Goal: Task Accomplishment & Management: Complete application form

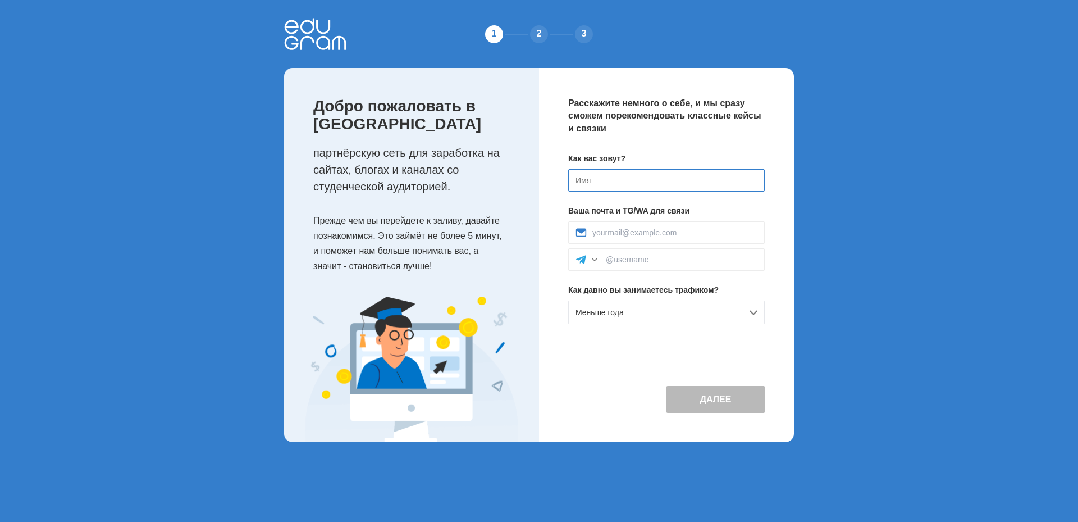
click at [629, 173] on input at bounding box center [666, 180] width 197 height 22
type input "Илья"
drag, startPoint x: 623, startPoint y: 165, endPoint x: 606, endPoint y: 238, distance: 75.6
click at [606, 238] on div at bounding box center [666, 232] width 197 height 22
click at [631, 261] on input at bounding box center [682, 259] width 152 height 9
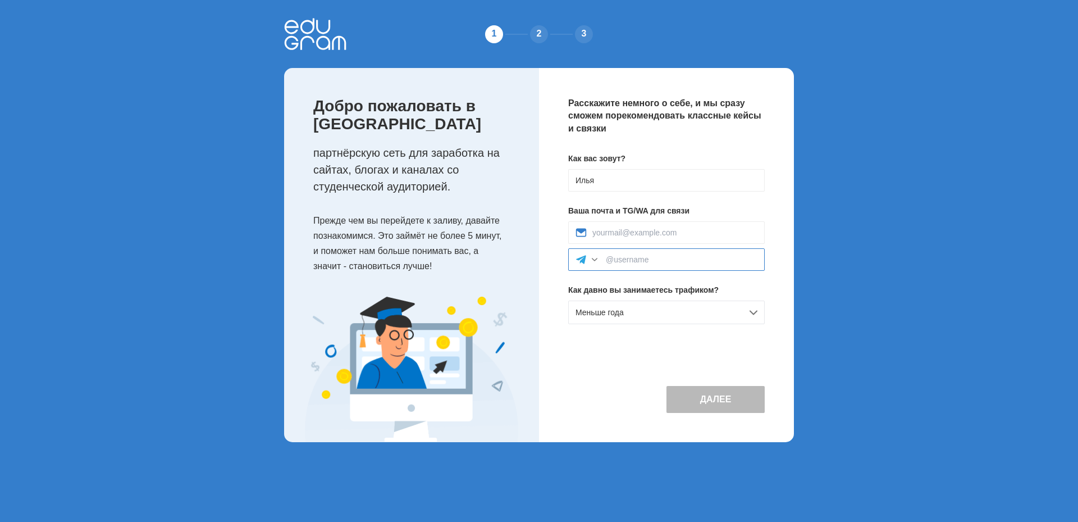
click at [614, 257] on input at bounding box center [682, 259] width 152 height 9
paste input "@bambam_bimbim52"
type input "@bambam_bimbim52"
click at [685, 312] on div "Меньше года" at bounding box center [666, 312] width 197 height 24
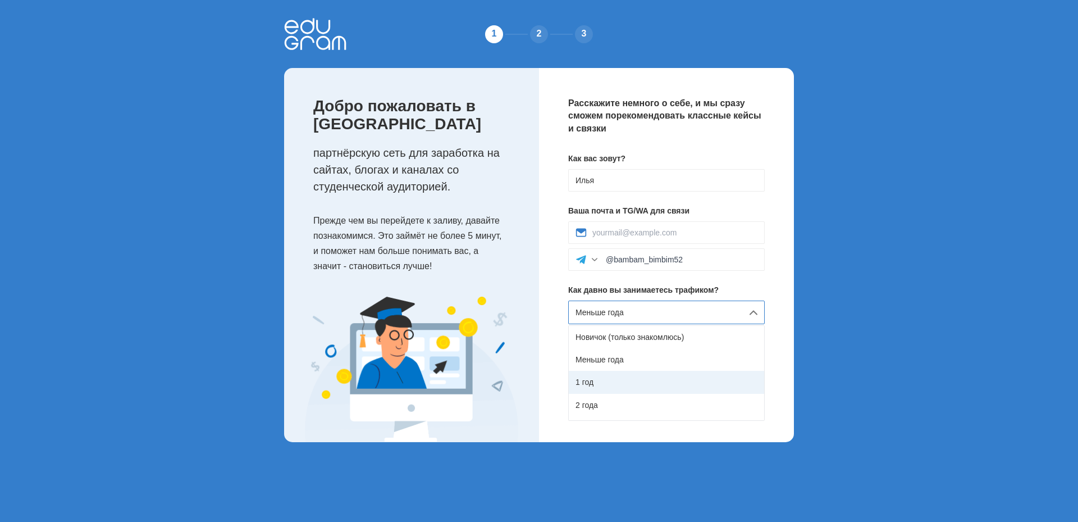
click at [655, 379] on div "1 год" at bounding box center [666, 382] width 195 height 22
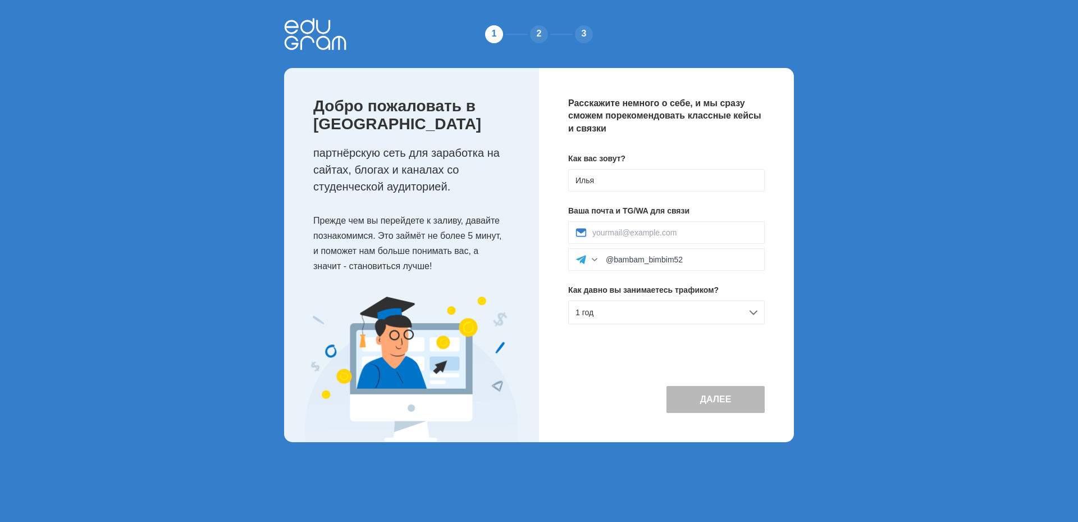
click at [714, 395] on button "Далее" at bounding box center [716, 399] width 98 height 27
click at [687, 229] on input at bounding box center [674, 232] width 165 height 9
type input "iliapotapov171@gmail.com"
click at [709, 393] on button "Далее" at bounding box center [716, 399] width 98 height 27
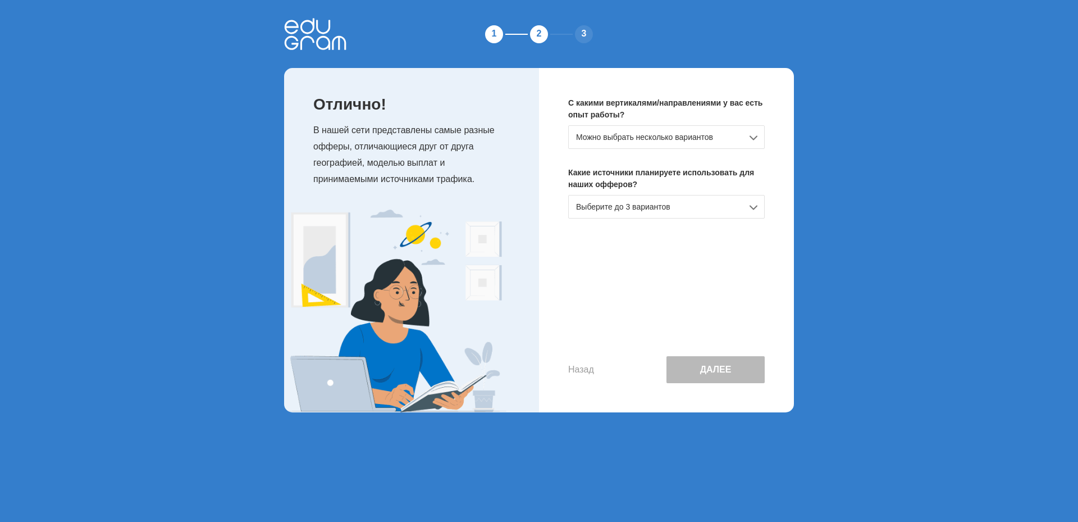
click at [664, 140] on div "Можно выбрать несколько вариантов" at bounding box center [666, 137] width 197 height 24
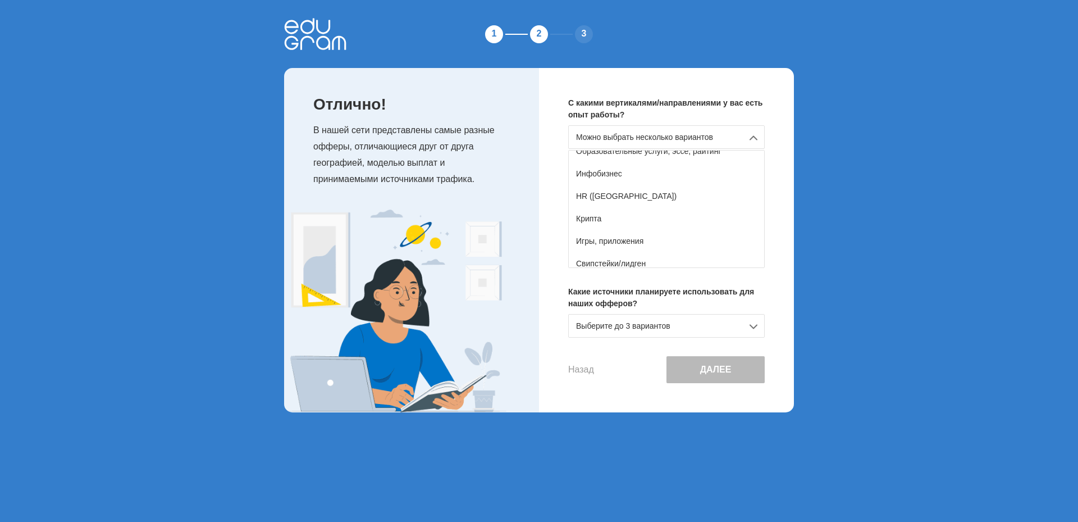
scroll to position [198, 0]
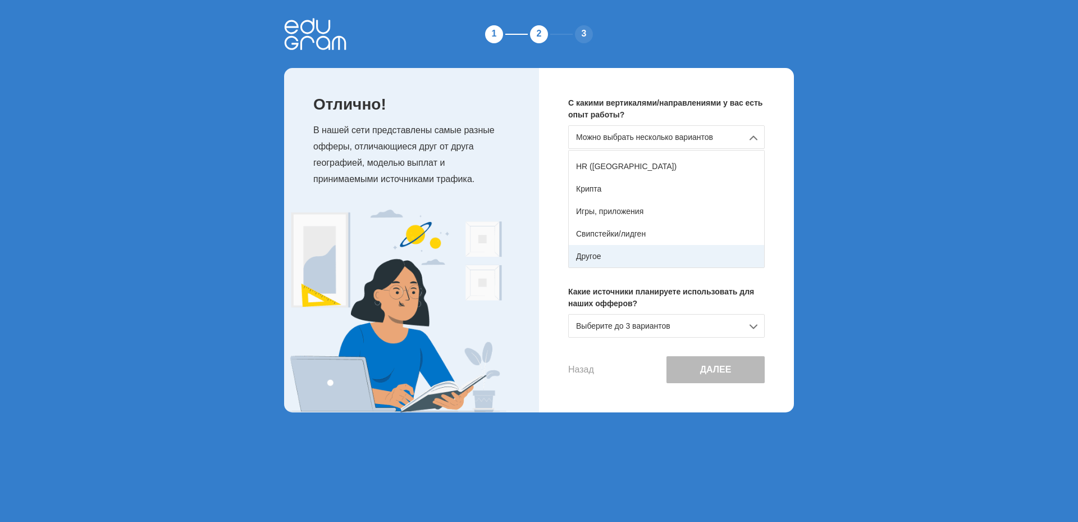
click at [627, 249] on div "Другое" at bounding box center [666, 256] width 195 height 22
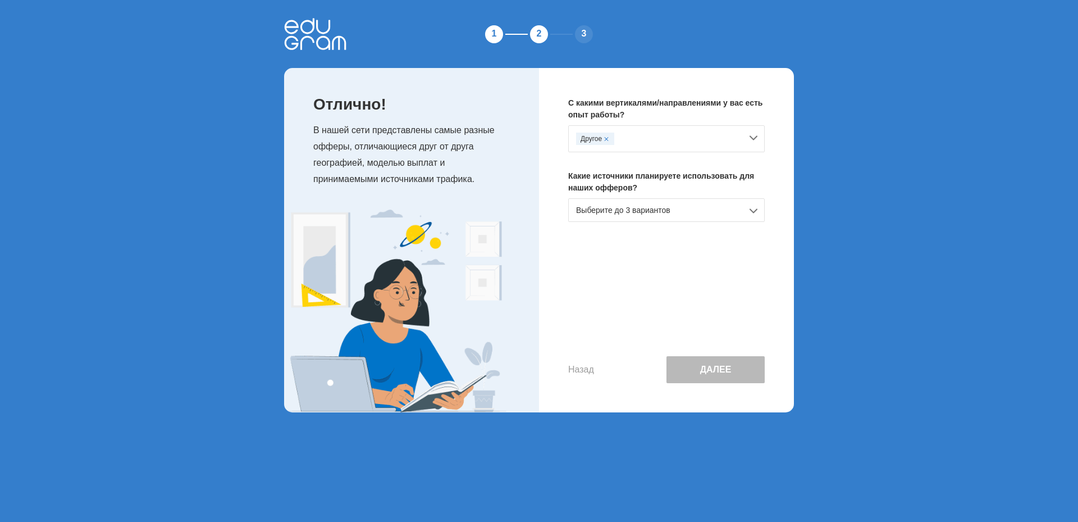
click at [653, 212] on div "Выберите до 3 вариантов" at bounding box center [666, 210] width 197 height 24
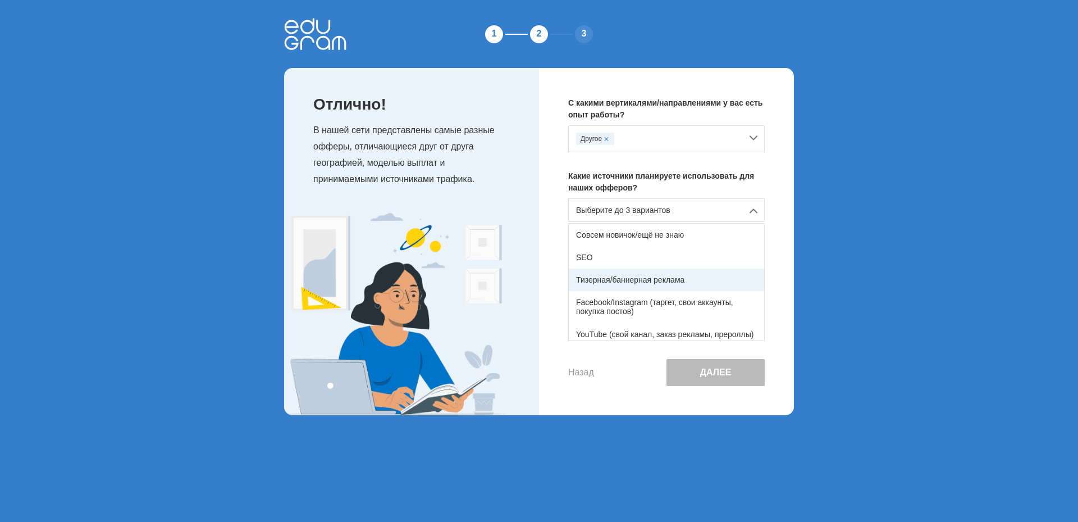
click at [659, 281] on div "Тизерная/баннерная реклама" at bounding box center [666, 279] width 195 height 22
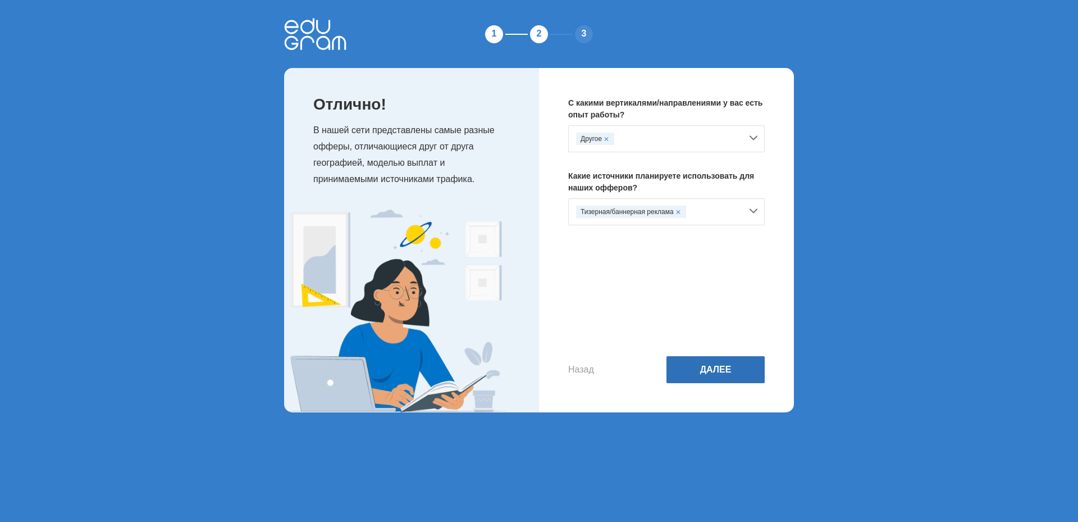
click at [701, 375] on button "Далее" at bounding box center [716, 369] width 98 height 27
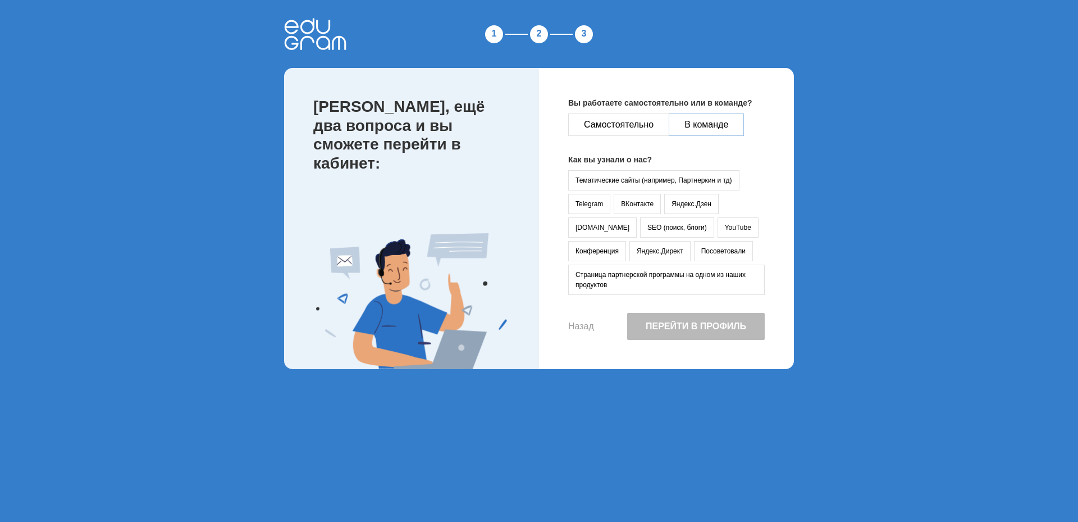
click at [732, 126] on button "В команде" at bounding box center [706, 124] width 75 height 22
click at [646, 174] on button "Тематические сайты (например, Партнеркин и тд)" at bounding box center [653, 180] width 171 height 20
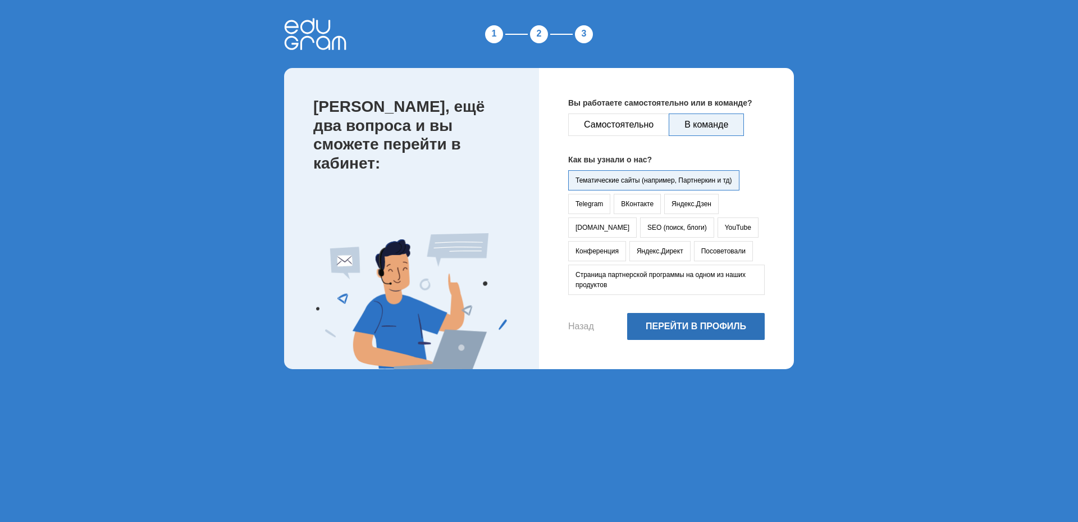
click at [690, 318] on button "Перейти в профиль" at bounding box center [696, 326] width 138 height 27
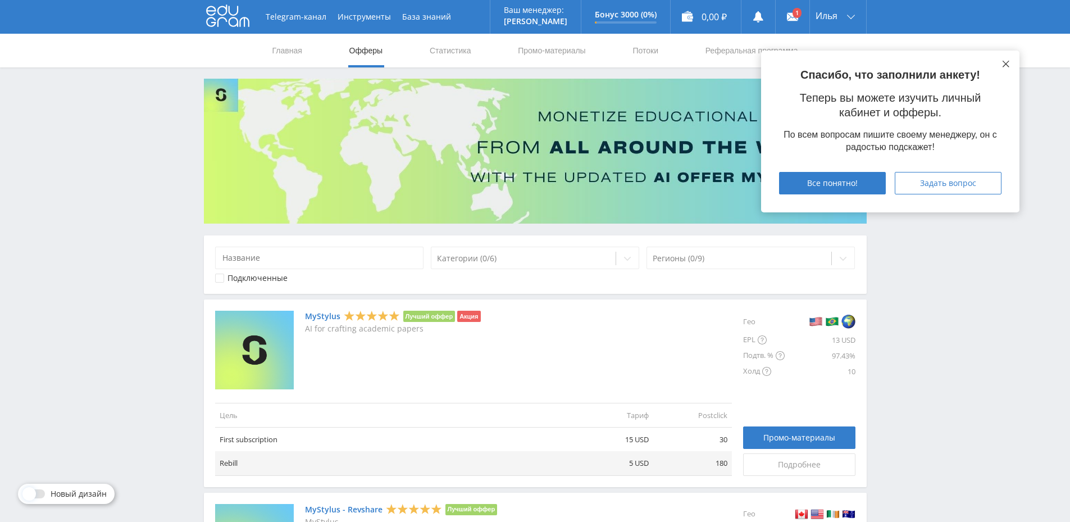
click at [1002, 60] on button at bounding box center [1005, 64] width 9 height 9
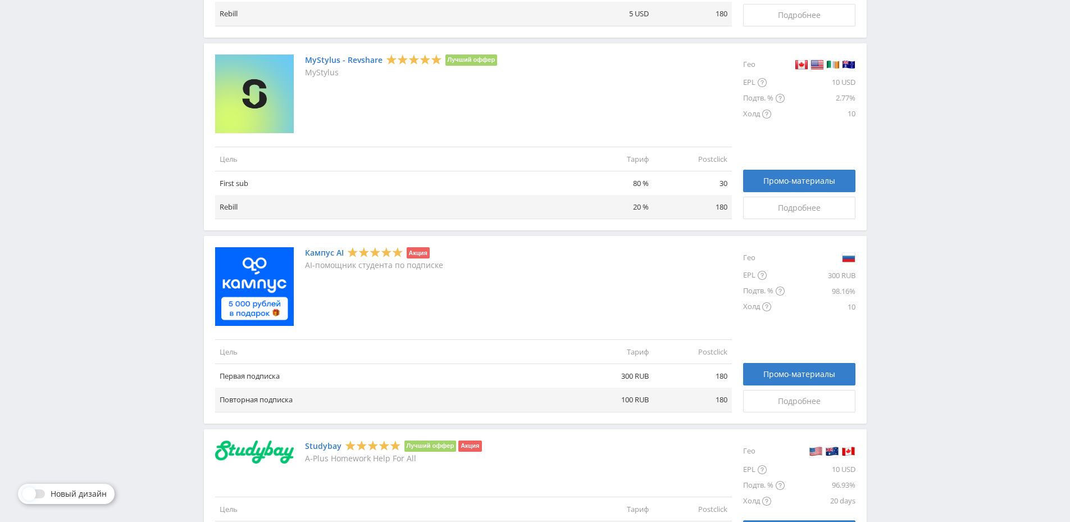
scroll to position [505, 0]
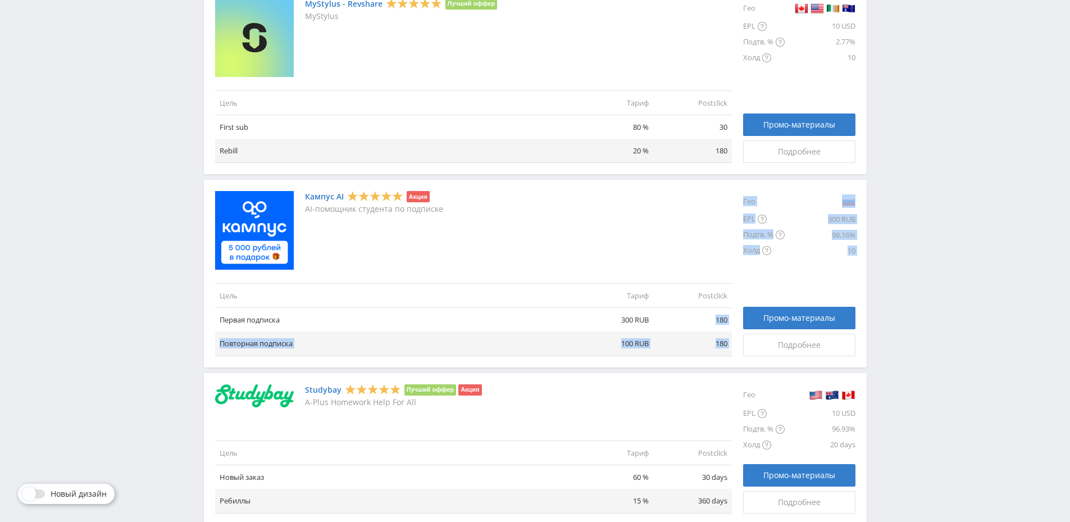
drag, startPoint x: 711, startPoint y: 315, endPoint x: 746, endPoint y: 359, distance: 56.7
click at [747, 363] on div "Кампус AI Акция AI-помощник студента по подписке Цель Тариф Postclick Первая по…" at bounding box center [535, 274] width 663 height 188
click at [682, 278] on div "Кампус AI Акция AI-помощник студента по подписке Цель Тариф Postclick Первая по…" at bounding box center [473, 273] width 517 height 165
drag, startPoint x: 713, startPoint y: 320, endPoint x: 732, endPoint y: 351, distance: 36.3
click at [732, 351] on div "Кампус AI Акция AI-помощник студента по подписке Цель Тариф Postclick Первая по…" at bounding box center [535, 273] width 640 height 165
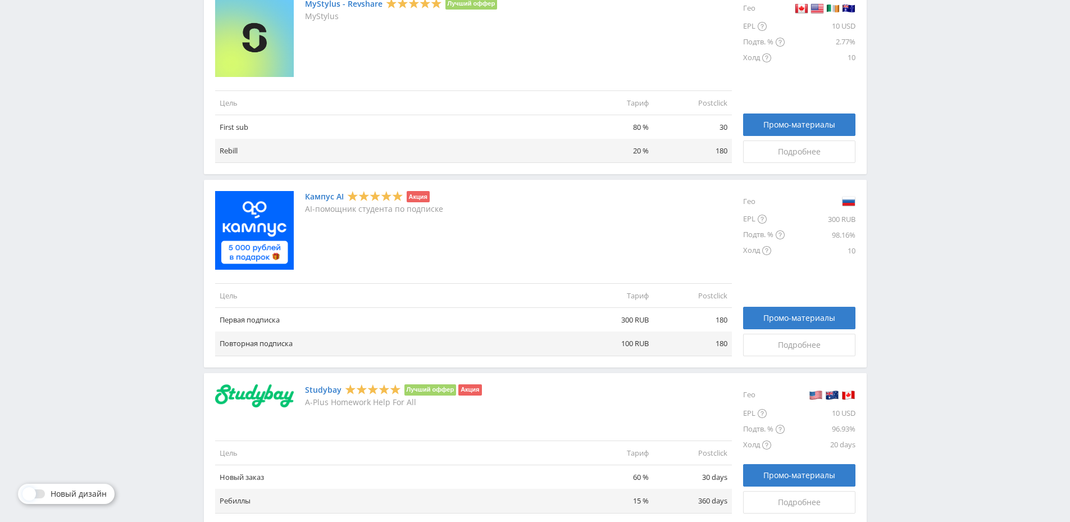
click at [695, 275] on div "Кампус AI Акция AI-помощник студента по подписке Цель Тариф Postclick Первая по…" at bounding box center [473, 273] width 517 height 165
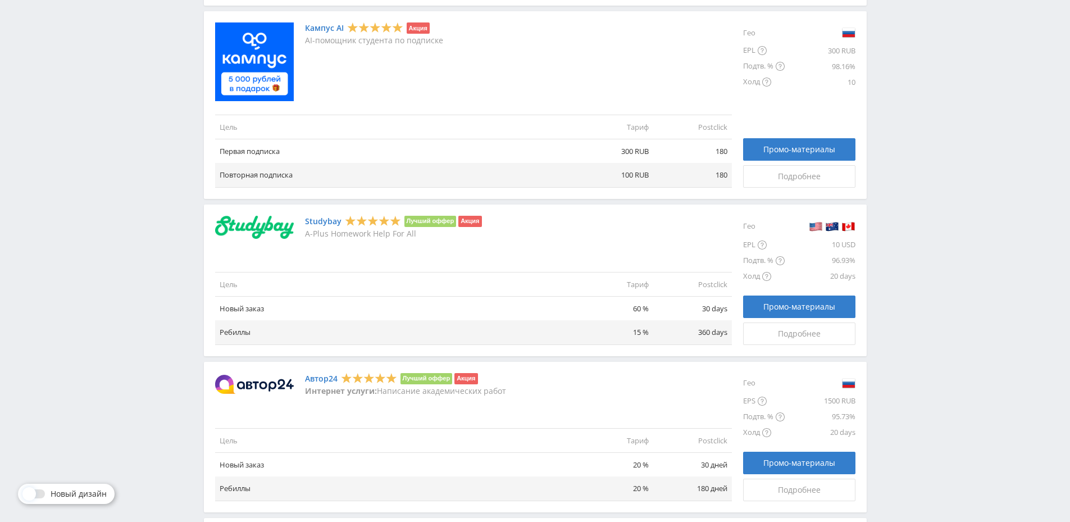
scroll to position [730, 0]
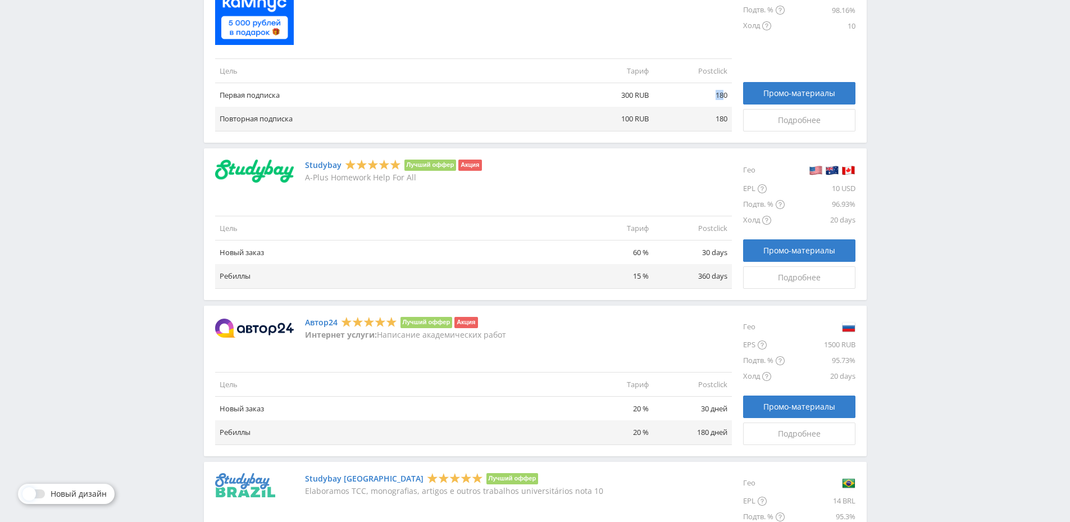
click at [723, 91] on td "180" at bounding box center [692, 95] width 79 height 24
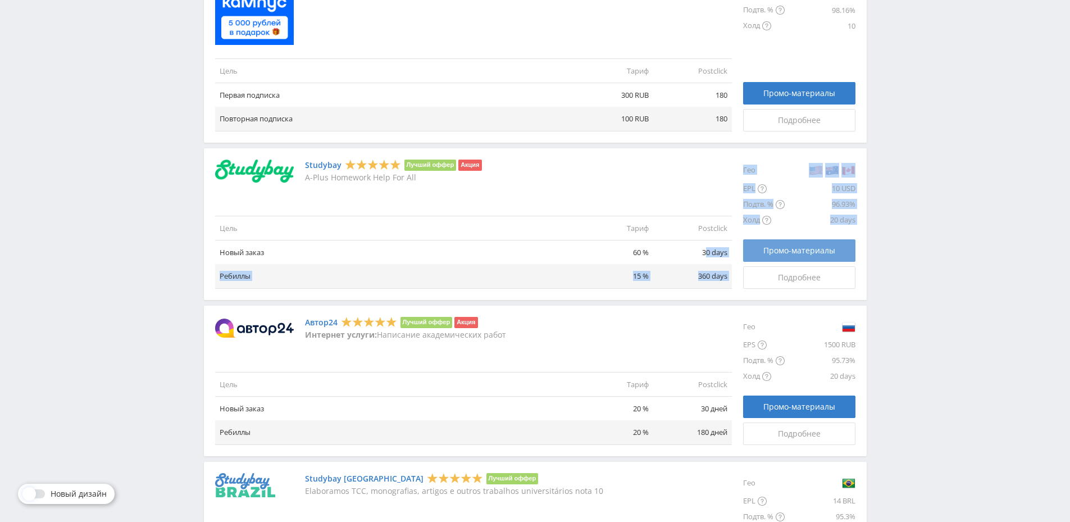
drag, startPoint x: 710, startPoint y: 253, endPoint x: 748, endPoint y: 252, distance: 38.2
click at [748, 252] on div "Studybay Лучший оффер Акция A-Plus Homework Help For All Цель Тариф Postclick Н…" at bounding box center [535, 223] width 640 height 129
click at [699, 286] on td "360 days" at bounding box center [692, 276] width 79 height 24
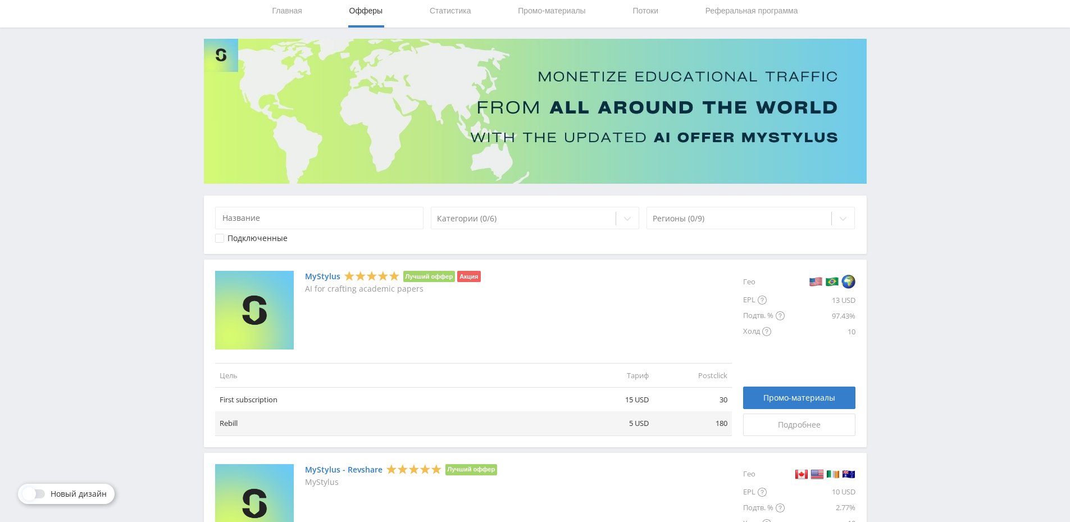
scroll to position [0, 0]
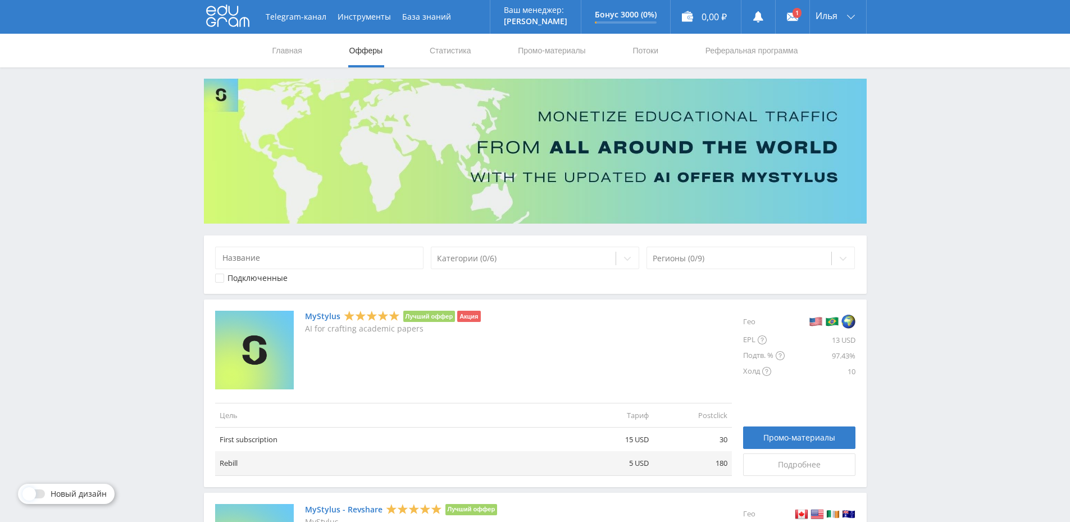
click at [355, 55] on link "Офферы" at bounding box center [366, 51] width 36 height 34
click at [464, 257] on div at bounding box center [524, 258] width 174 height 11
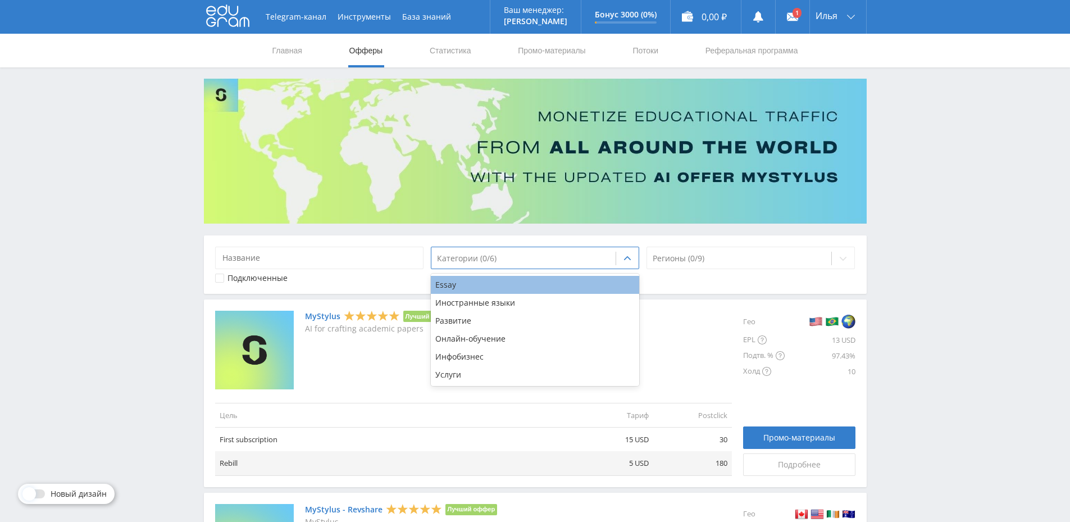
click at [473, 285] on div "Essay" at bounding box center [535, 285] width 209 height 18
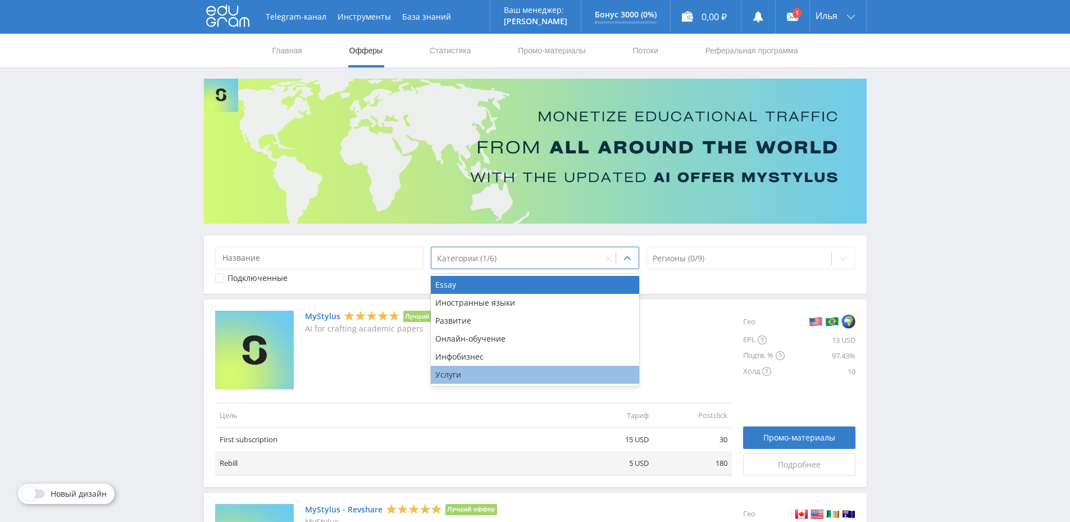
drag, startPoint x: 502, startPoint y: 375, endPoint x: 500, endPoint y: 359, distance: 16.4
click at [502, 375] on div "Услуги" at bounding box center [535, 375] width 209 height 18
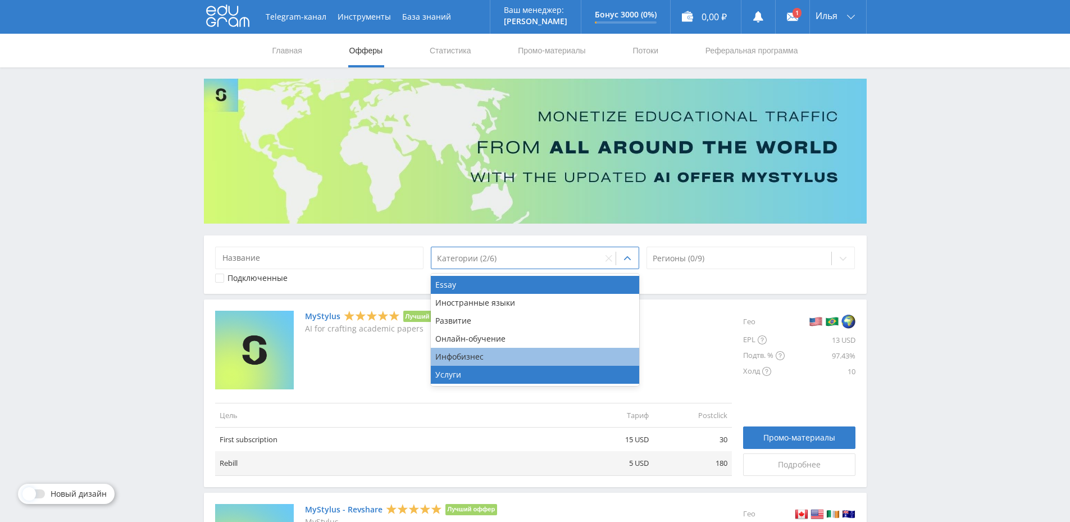
click at [500, 358] on div "Инфобизнес" at bounding box center [535, 357] width 209 height 18
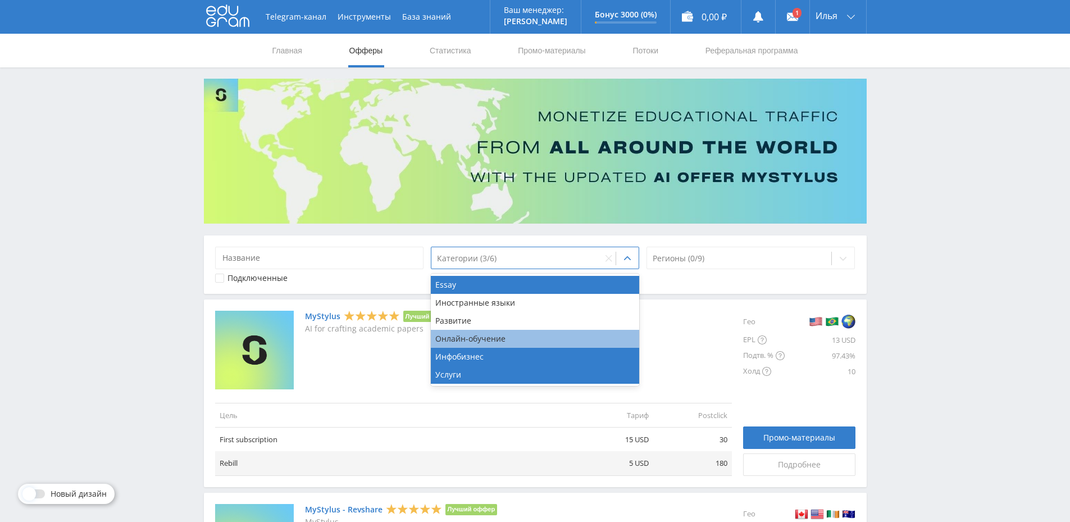
click at [504, 338] on div "Онлайн-обучение" at bounding box center [535, 339] width 209 height 18
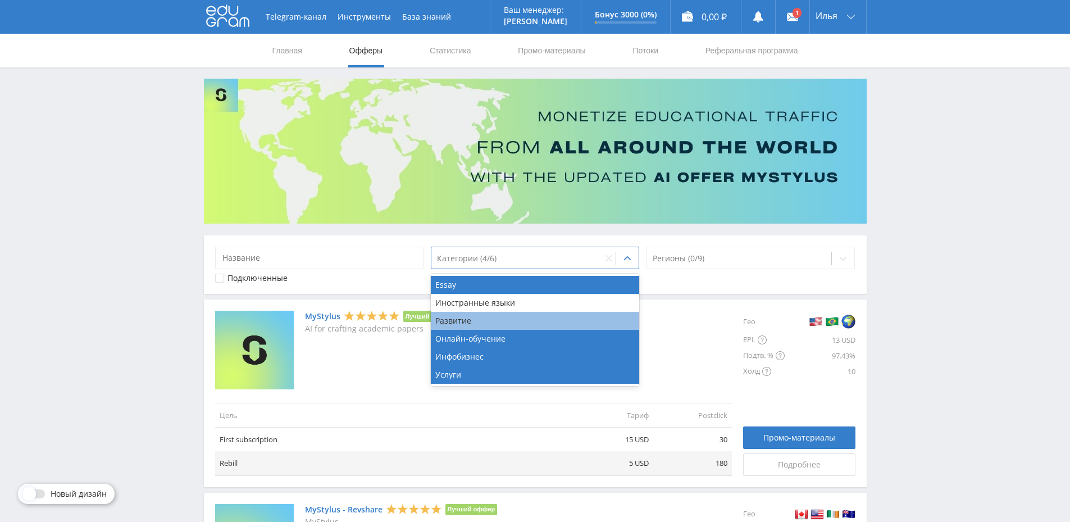
click at [507, 325] on div "Развитие" at bounding box center [535, 321] width 209 height 18
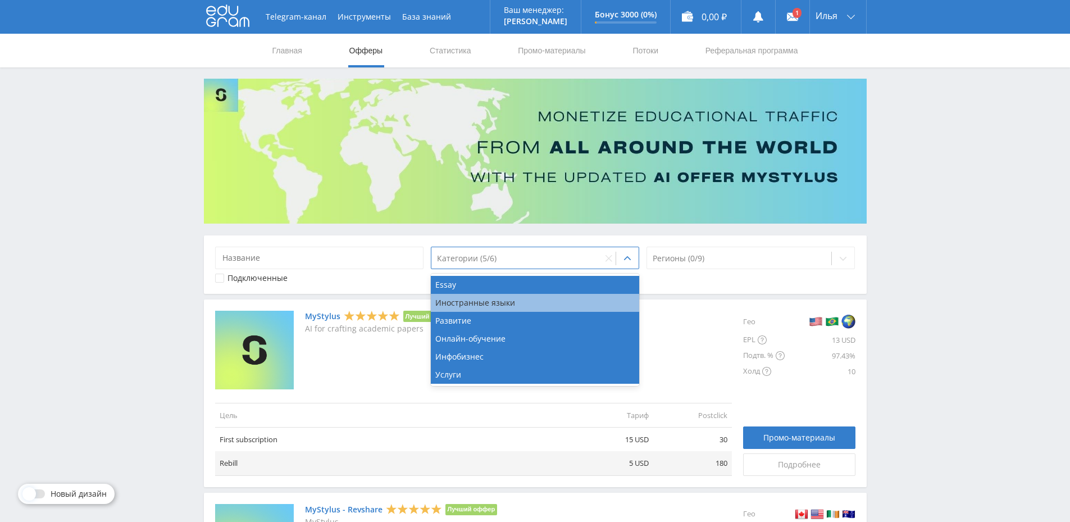
click at [513, 302] on div "Иностранные языки" at bounding box center [535, 303] width 209 height 18
click at [717, 275] on div "Подключенные" at bounding box center [535, 277] width 640 height 9
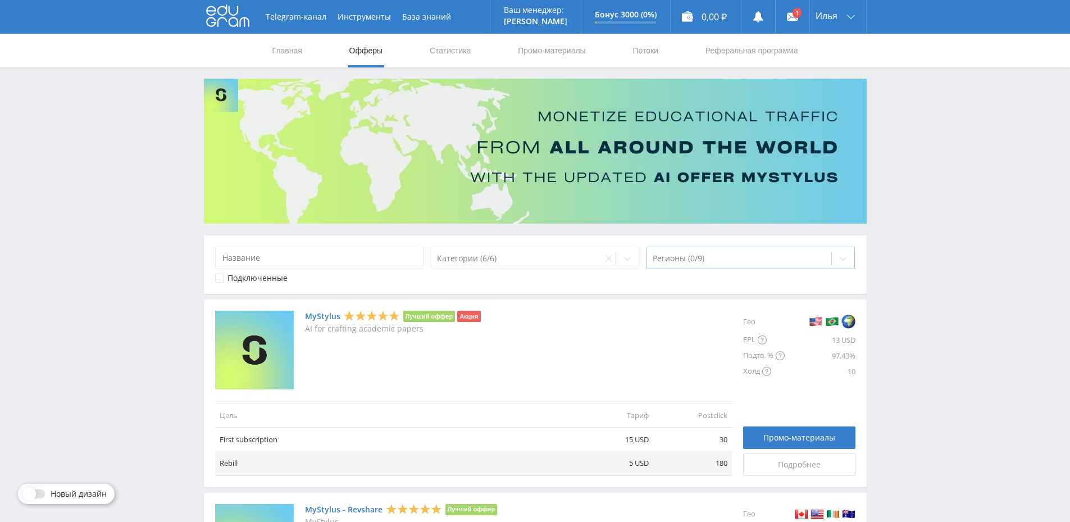
click at [721, 261] on div at bounding box center [740, 258] width 174 height 11
click at [799, 256] on div at bounding box center [740, 258] width 174 height 11
type input "r"
type input "р"
type input "И"
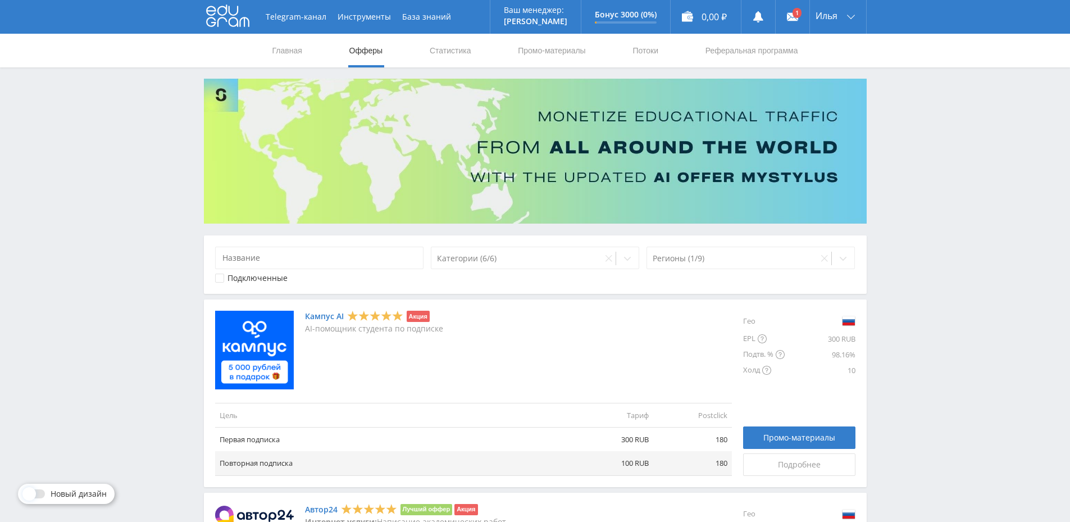
click at [977, 287] on div "Telegram-канал Инструменты База знаний Ваш менеджер: Alex Alex Online @edugram_…" at bounding box center [535, 521] width 1070 height 1042
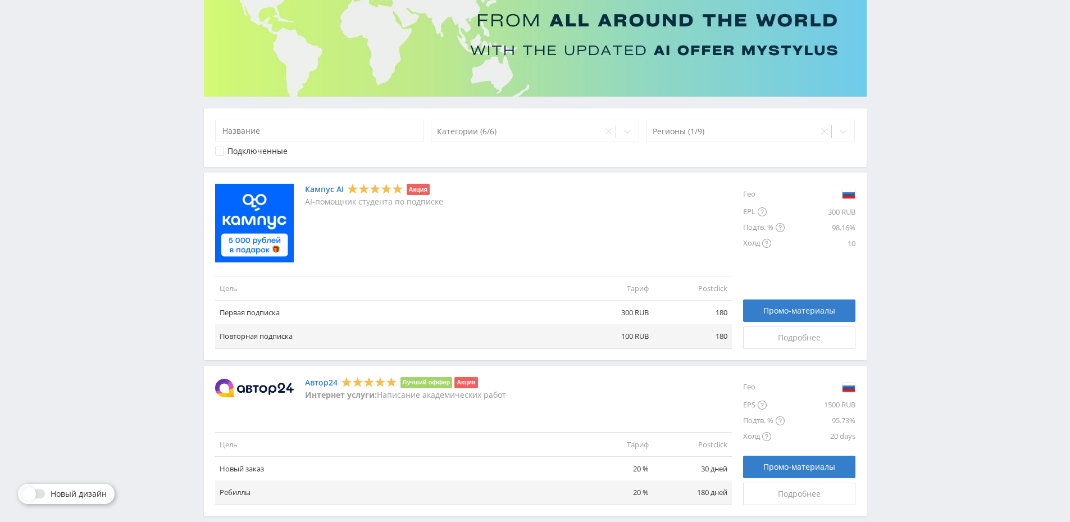
scroll to position [520, 0]
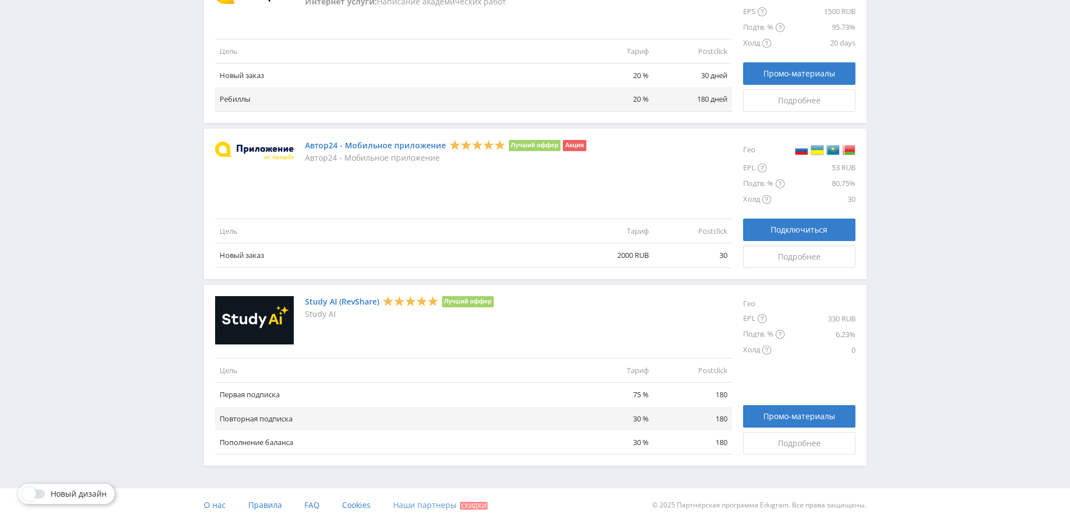
click at [422, 500] on span "Наши партнеры" at bounding box center [424, 504] width 63 height 11
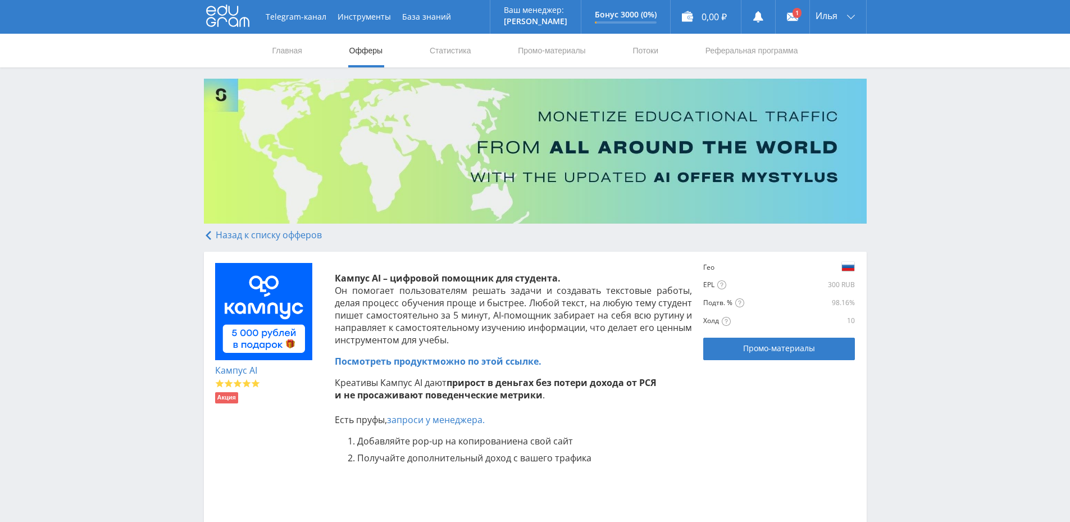
scroll to position [56, 0]
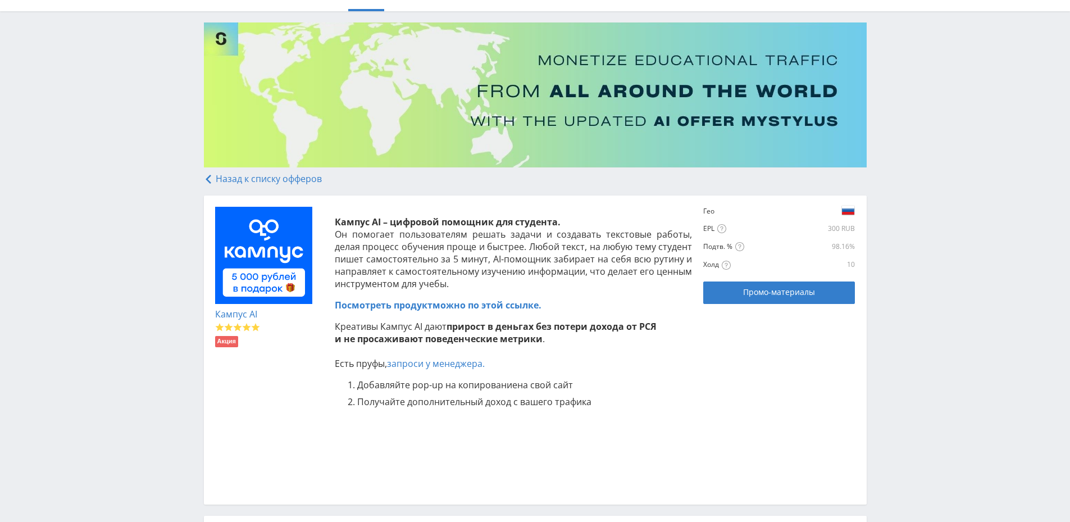
click at [487, 305] on link "Посмотреть продукт можно по этой ссылке." at bounding box center [438, 305] width 207 height 12
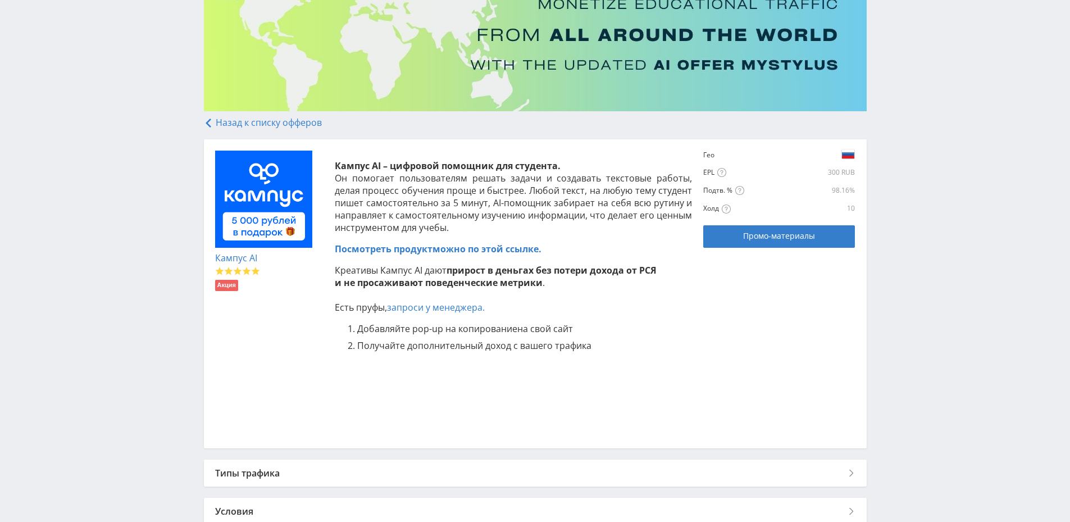
scroll to position [168, 0]
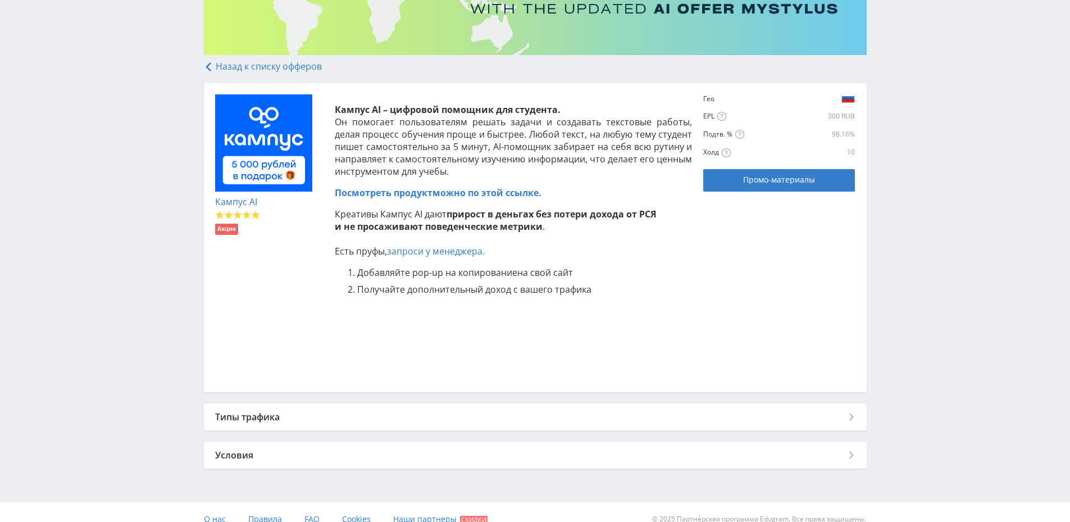
click at [550, 412] on div "Типы трафика" at bounding box center [535, 416] width 663 height 27
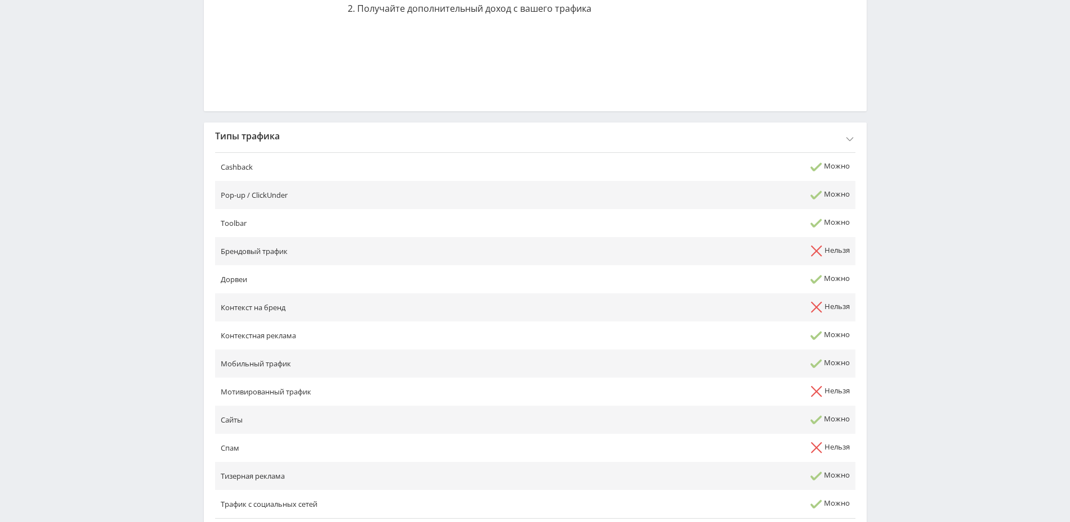
scroll to position [562, 0]
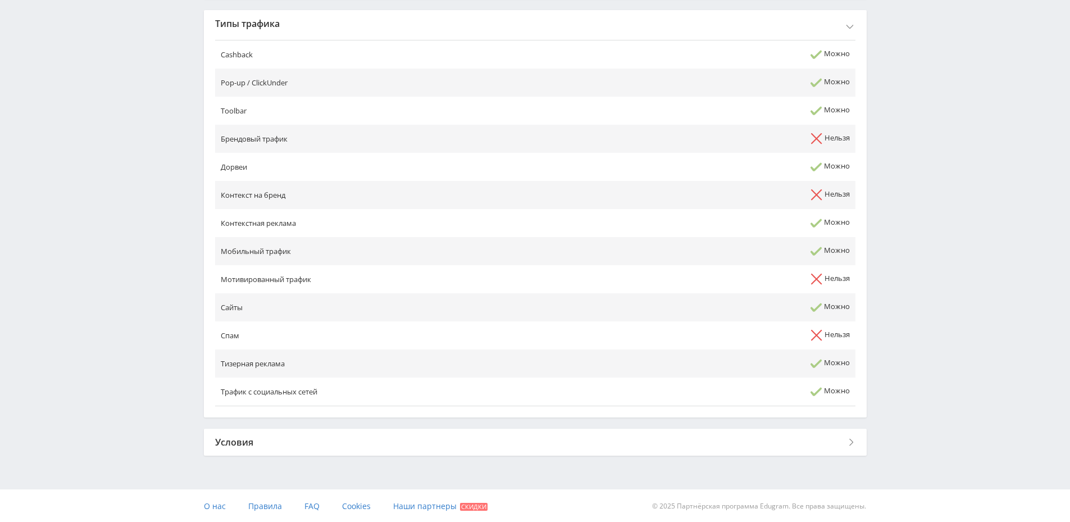
click at [580, 426] on div "Назад к списку офферов Кампус AI Акция Кампус AI – цифровой помощник для студен…" at bounding box center [535, 64] width 663 height 793
click at [583, 433] on div "Условия" at bounding box center [535, 441] width 663 height 27
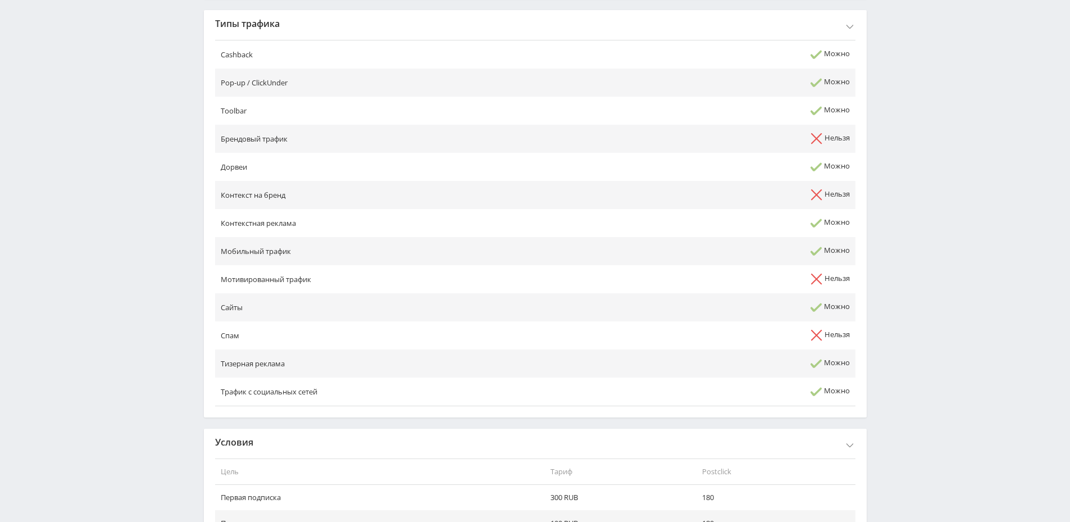
scroll to position [655, 0]
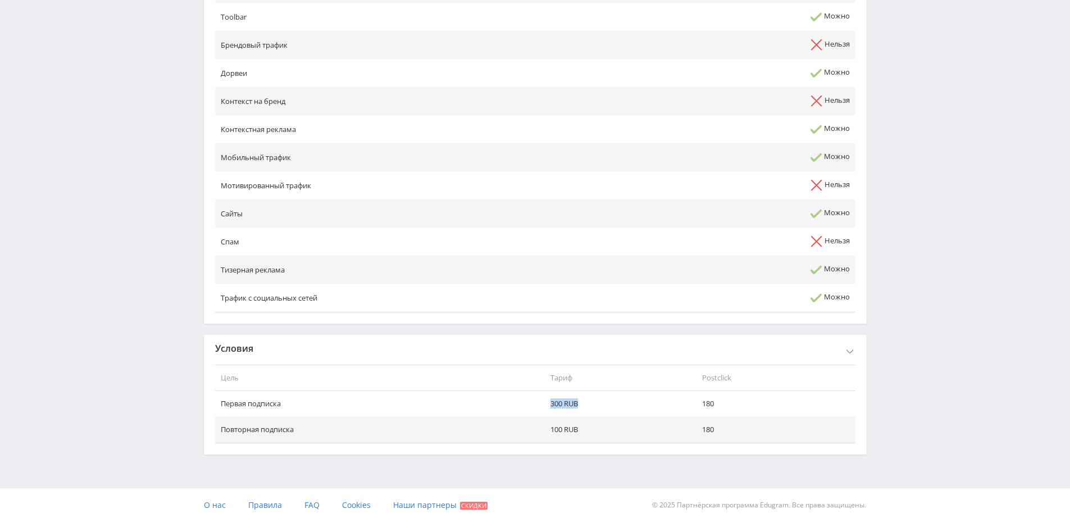
drag, startPoint x: 545, startPoint y: 400, endPoint x: 610, endPoint y: 397, distance: 64.6
click at [604, 400] on td "300 RUB" at bounding box center [621, 404] width 152 height 26
click at [738, 409] on td "180" at bounding box center [775, 404] width 158 height 26
drag, startPoint x: 703, startPoint y: 378, endPoint x: 744, endPoint y: 378, distance: 41.6
click at [744, 378] on th "Postclick" at bounding box center [775, 377] width 158 height 26
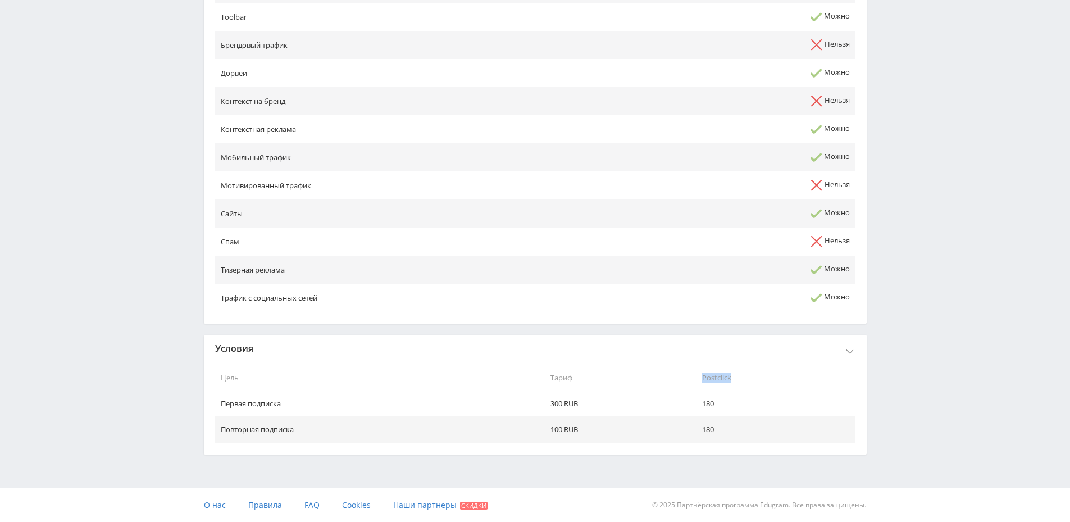
copy th "Postclick"
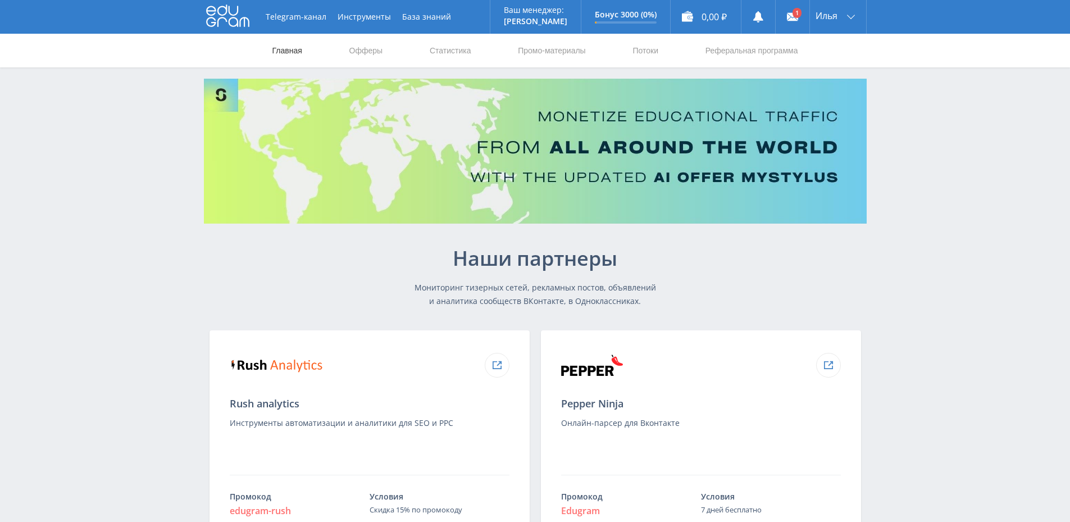
click at [282, 58] on link "Главная" at bounding box center [287, 51] width 32 height 34
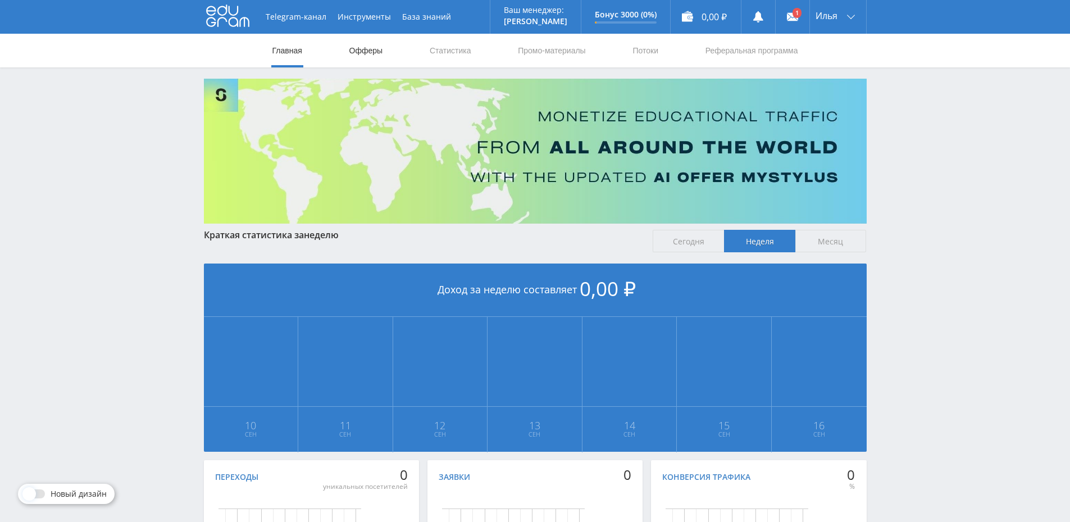
click at [371, 56] on link "Офферы" at bounding box center [366, 51] width 36 height 34
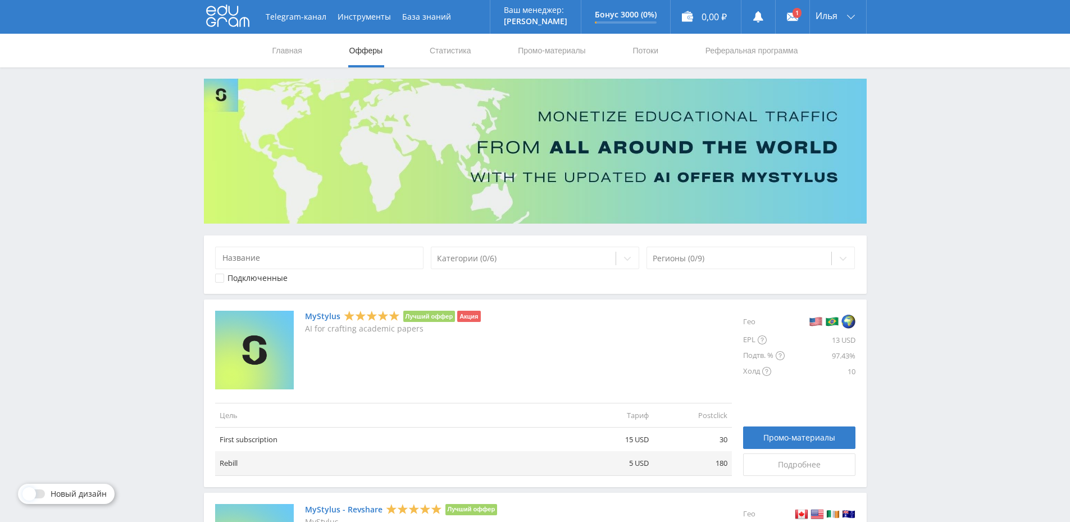
click at [330, 315] on link "MyStylus" at bounding box center [322, 316] width 35 height 9
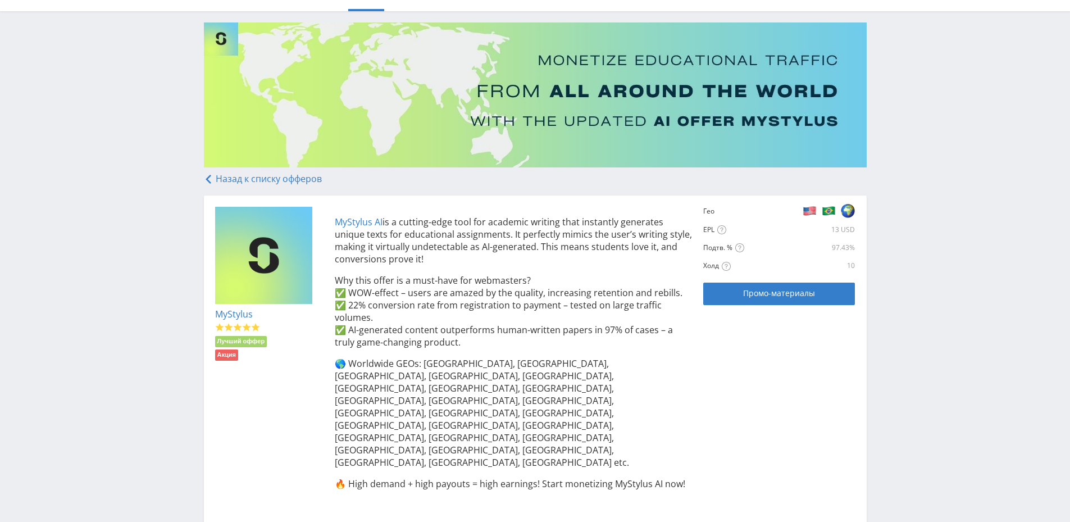
scroll to position [148, 0]
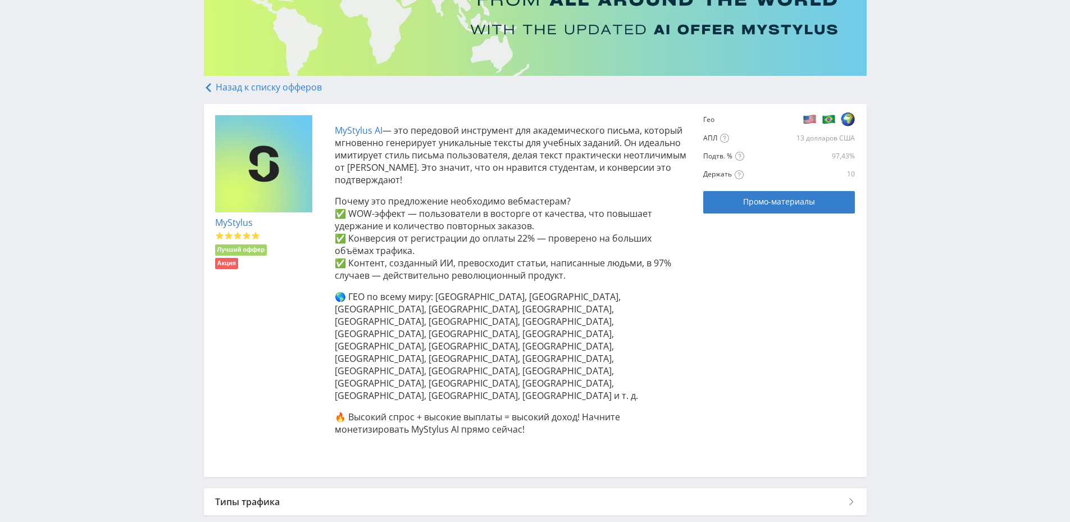
click at [446, 155] on font "— это передовой инструмент для академического письма, который мгновенно генерир…" at bounding box center [511, 155] width 352 height 62
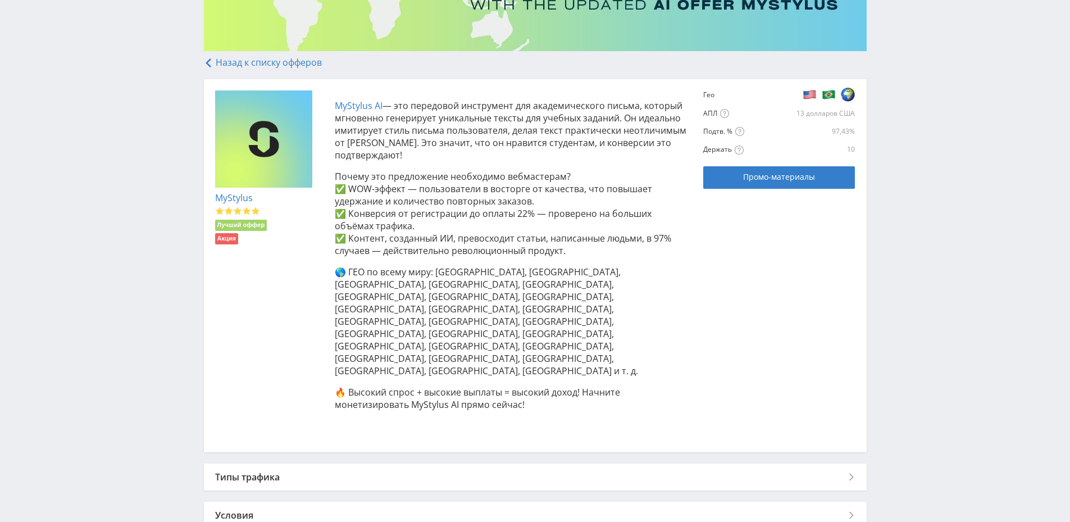
click at [808, 463] on div "Типы трафика" at bounding box center [535, 476] width 663 height 27
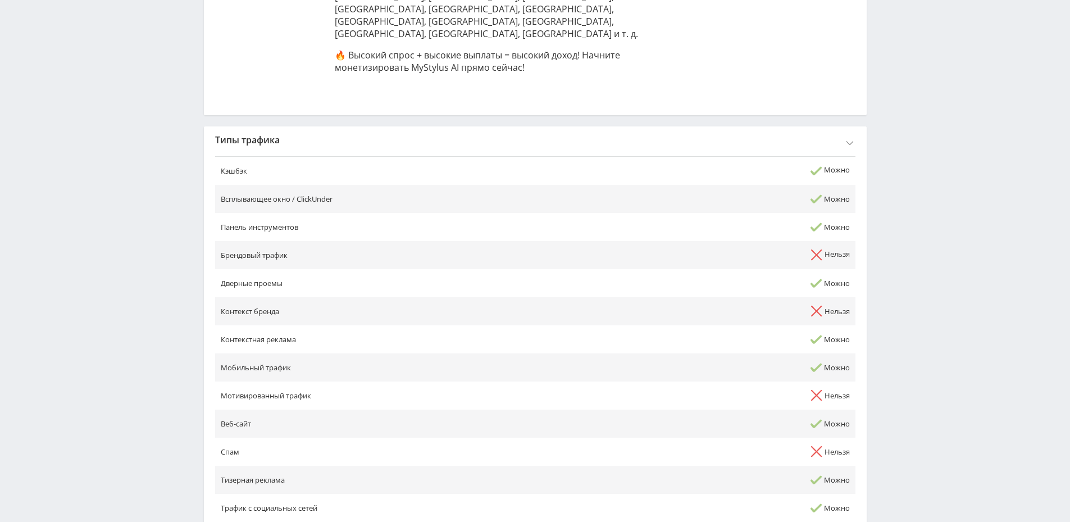
scroll to position [553, 0]
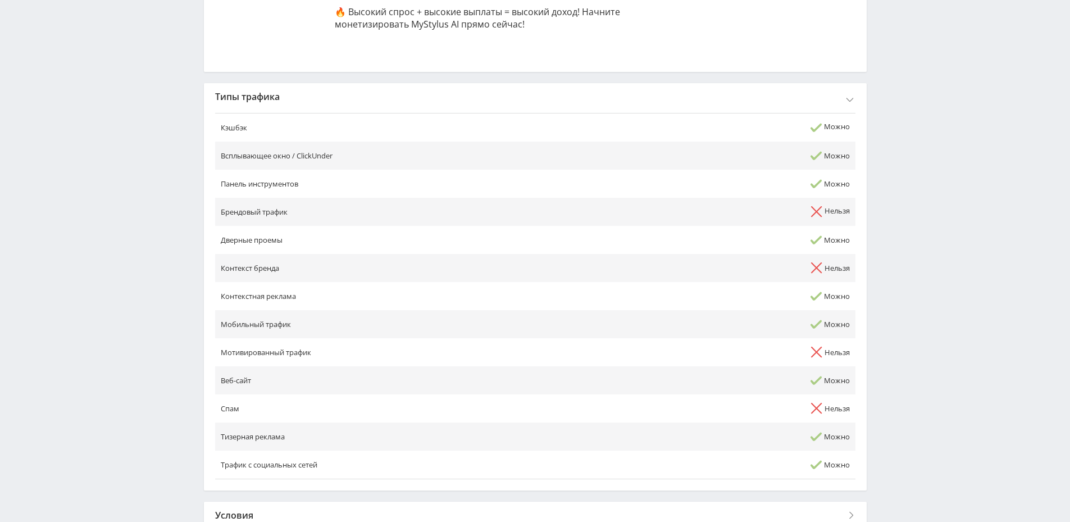
click at [376, 501] on div "Условия" at bounding box center [535, 514] width 663 height 27
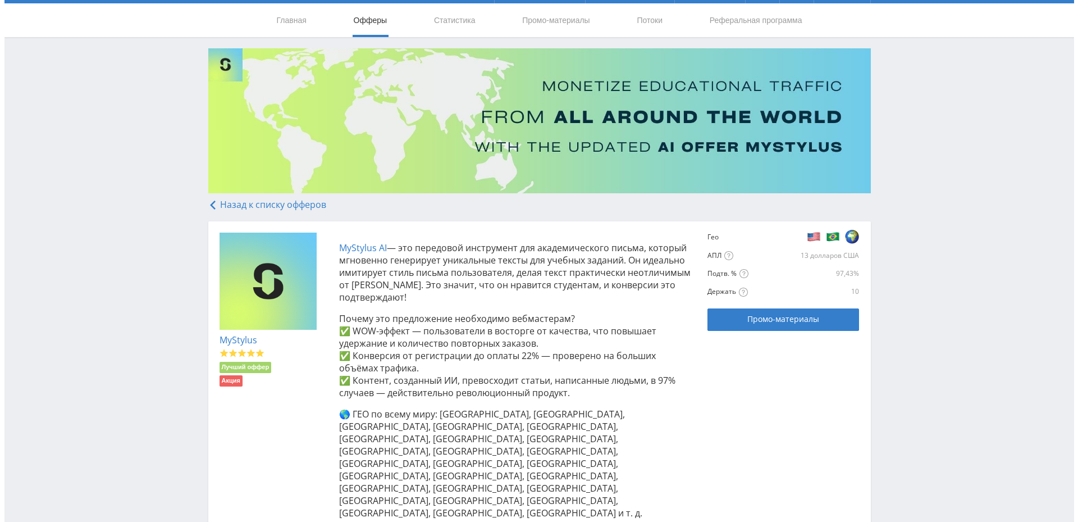
scroll to position [0, 0]
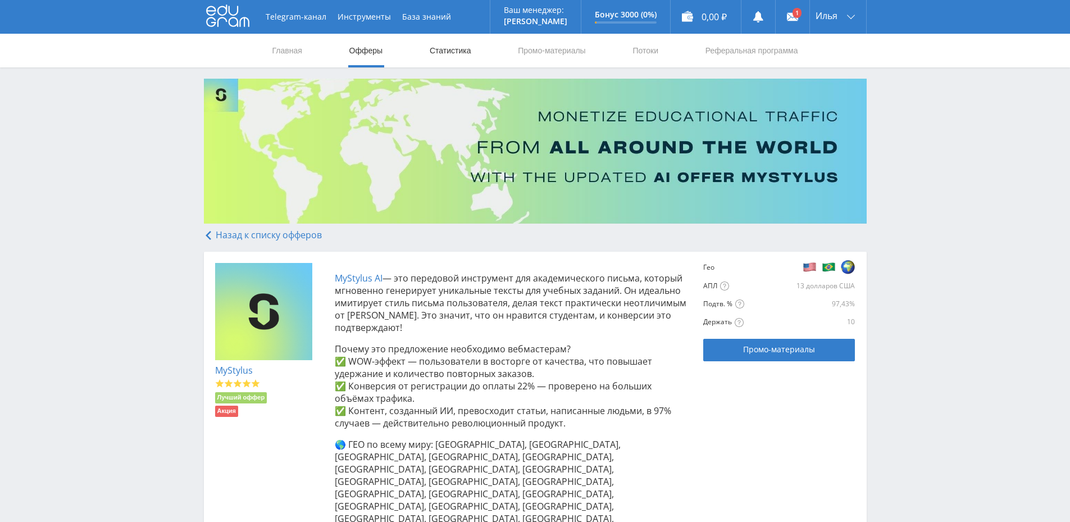
click at [462, 43] on link "Статистика" at bounding box center [450, 51] width 44 height 34
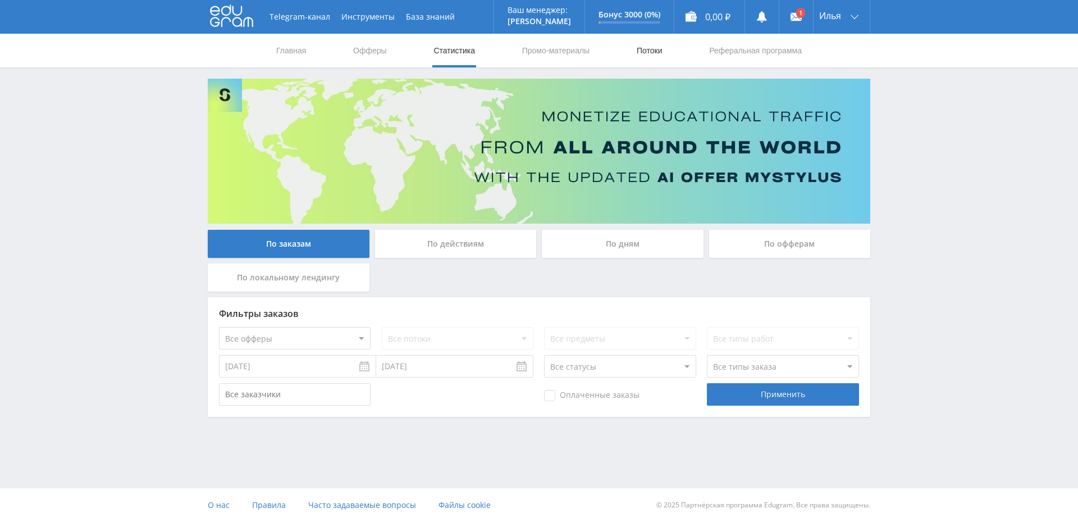
click at [657, 52] on link "Потоки" at bounding box center [650, 51] width 28 height 34
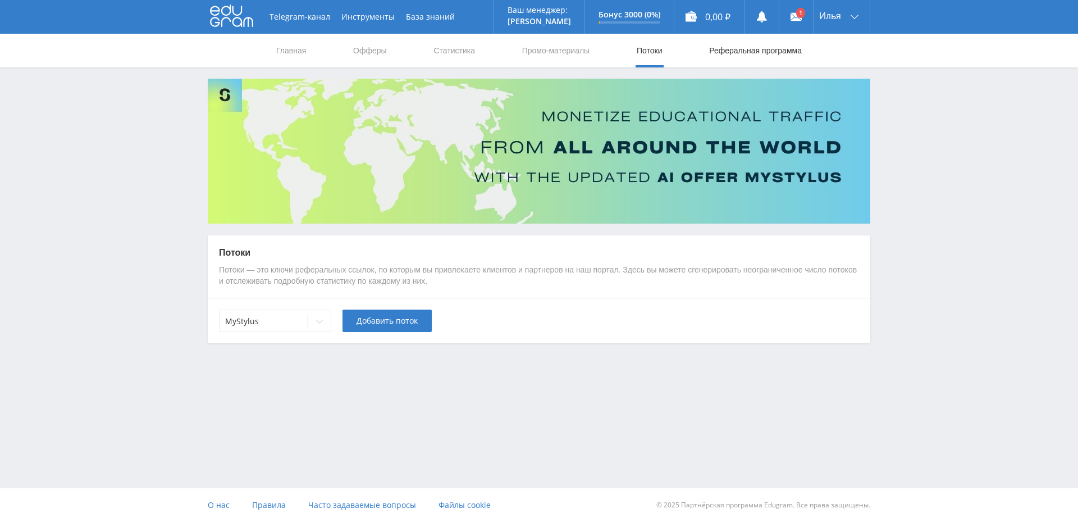
click at [714, 51] on link "Реферальная программа" at bounding box center [755, 51] width 95 height 34
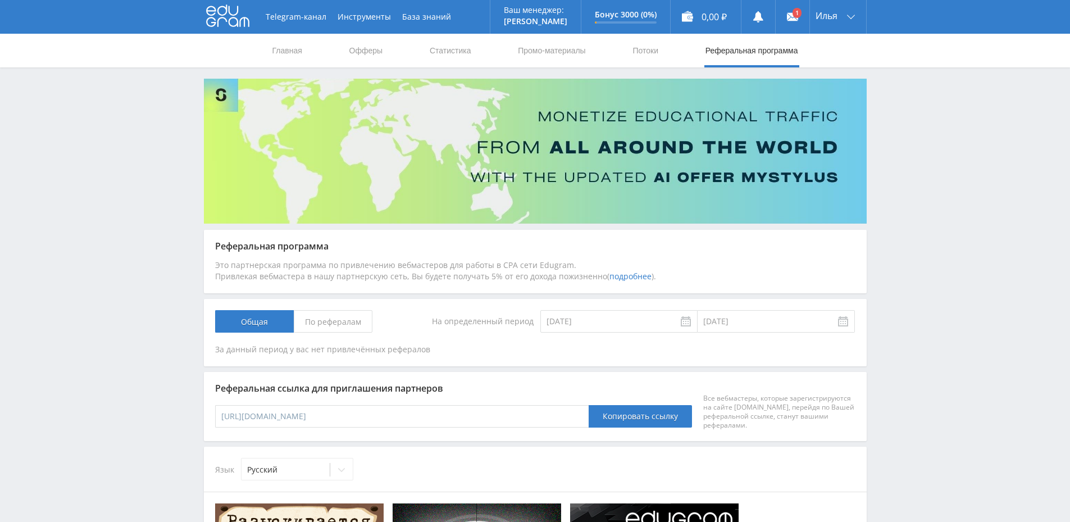
click at [307, 51] on nav "Главная Офферы Статистика Промо-материалы Потоки Реферальная программа" at bounding box center [535, 51] width 528 height 34
click at [341, 49] on nav "Главная Офферы Статистика Промо-материалы Потоки Реферальная программа" at bounding box center [535, 51] width 528 height 34
click at [349, 48] on nav "Главная Офферы Статистика Промо-материалы Потоки Реферальная программа" at bounding box center [535, 51] width 528 height 34
click at [353, 49] on link "Офферы" at bounding box center [366, 51] width 36 height 34
